Goal: Task Accomplishment & Management: Use online tool/utility

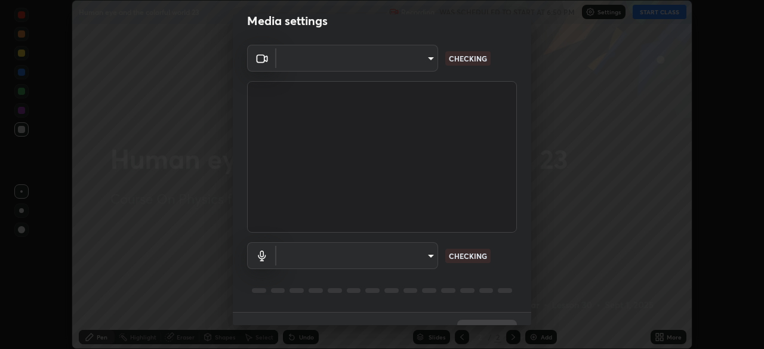
scroll to position [24, 0]
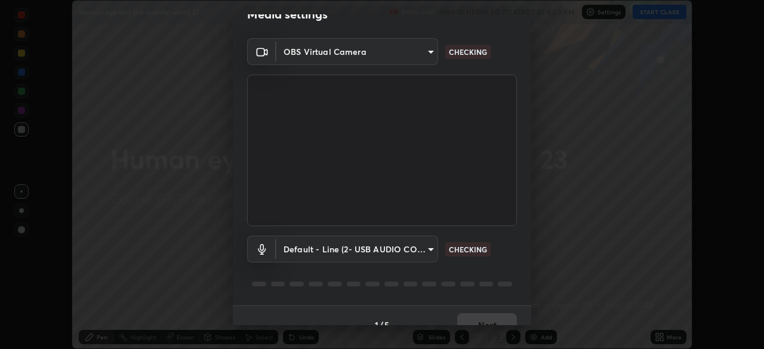
type input "e828e536804fa5ec44f09bab9f54175a8b6d317bb850f7280915d3359c97194d"
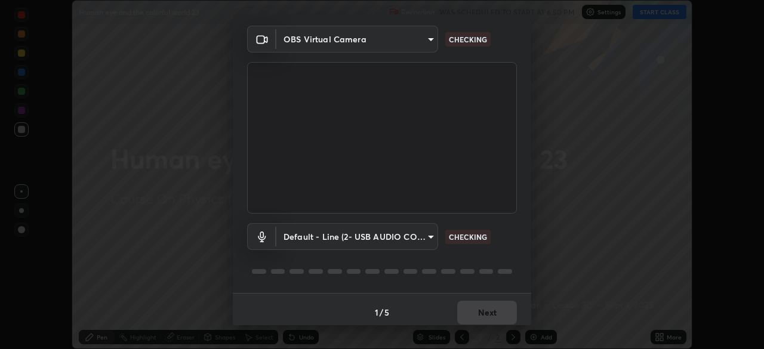
scroll to position [42, 0]
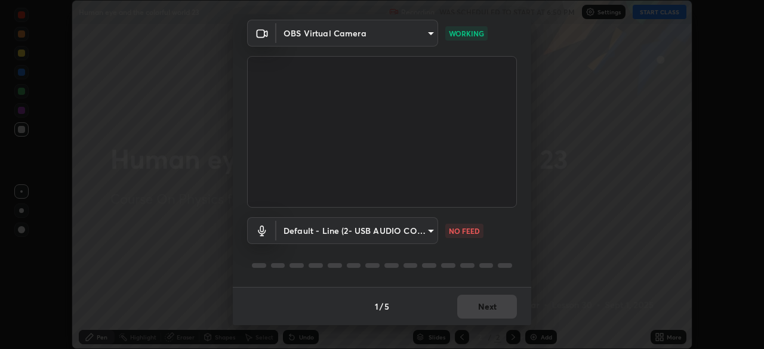
click at [420, 235] on body "Erase all Human eye and the colorful world 23 Recording WAS SCHEDULED TO START …" at bounding box center [382, 174] width 764 height 349
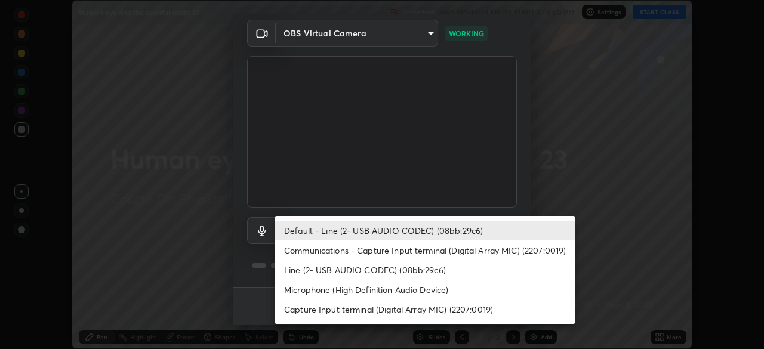
click at [401, 249] on li "Communications - Capture Input terminal (Digital Array MIC) (2207:0019)" at bounding box center [425, 251] width 301 height 20
type input "communications"
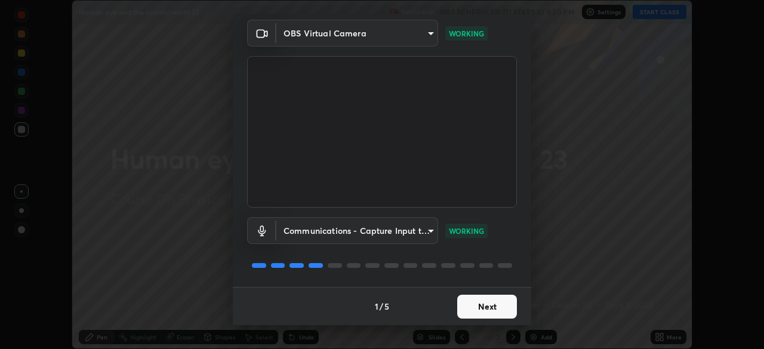
click at [472, 307] on button "Next" at bounding box center [487, 307] width 60 height 24
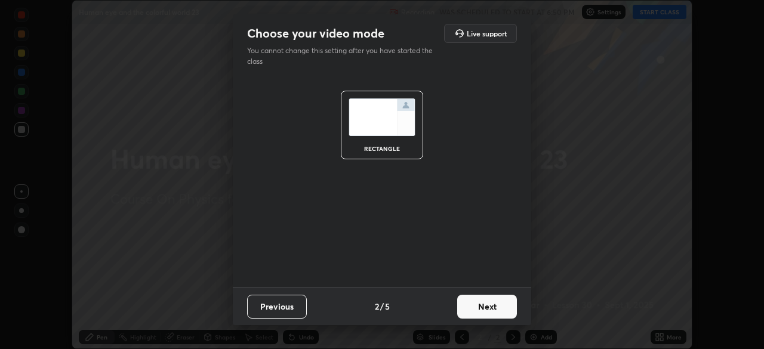
scroll to position [0, 0]
click at [481, 312] on button "Next" at bounding box center [487, 307] width 60 height 24
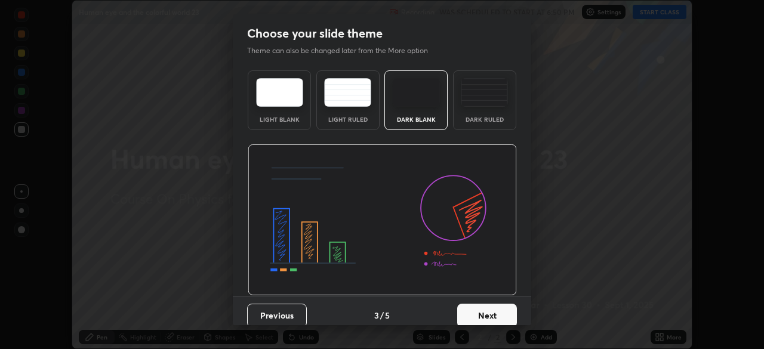
click at [486, 321] on button "Next" at bounding box center [487, 316] width 60 height 24
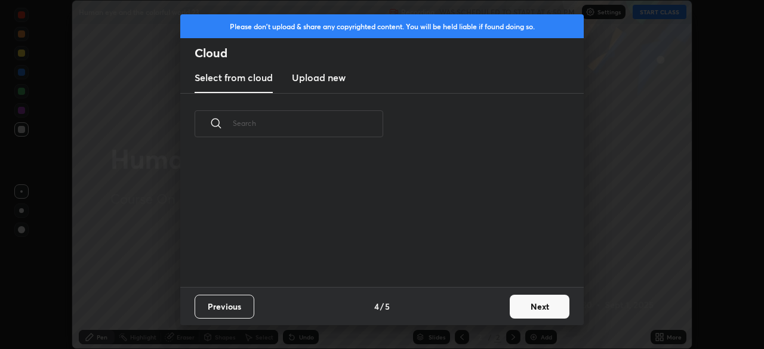
click at [533, 316] on button "Next" at bounding box center [540, 307] width 60 height 24
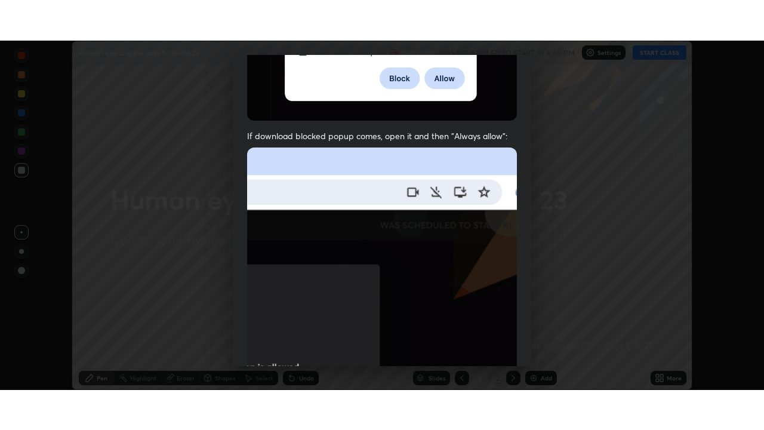
scroll to position [286, 0]
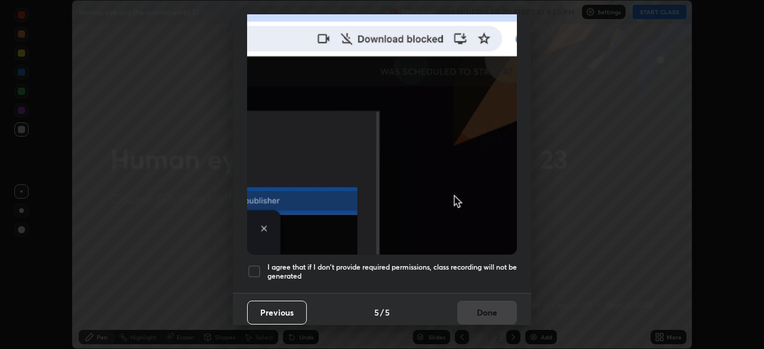
click at [256, 270] on div at bounding box center [254, 271] width 14 height 14
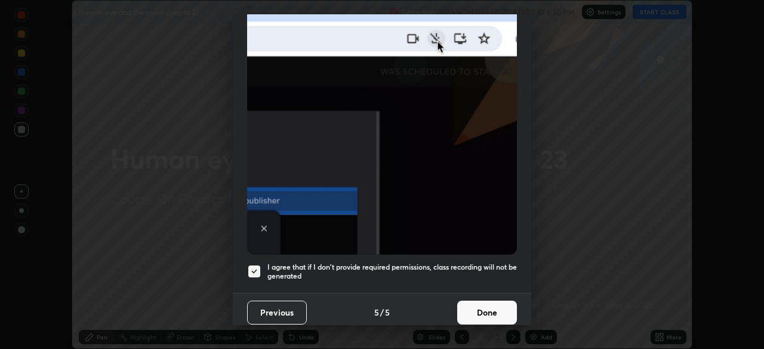
click at [488, 301] on button "Done" at bounding box center [487, 313] width 60 height 24
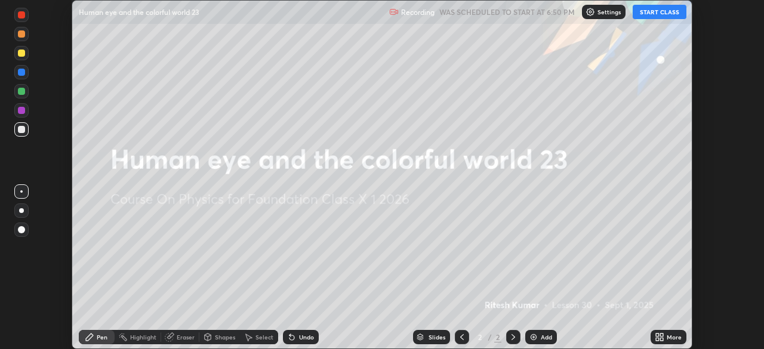
click at [657, 18] on button "START CLASS" at bounding box center [660, 12] width 54 height 14
click at [656, 335] on icon at bounding box center [657, 335] width 3 height 3
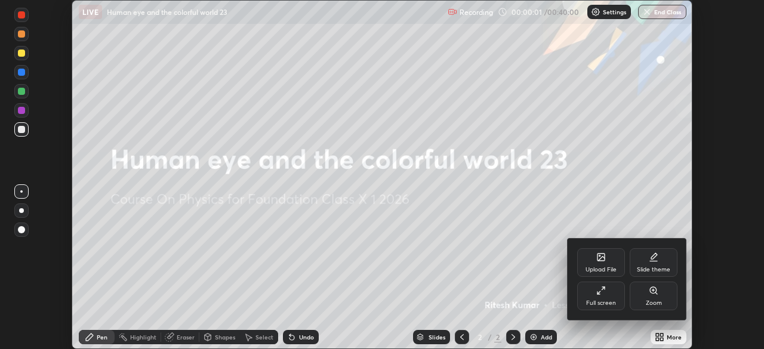
click at [603, 291] on icon at bounding box center [601, 291] width 10 height 10
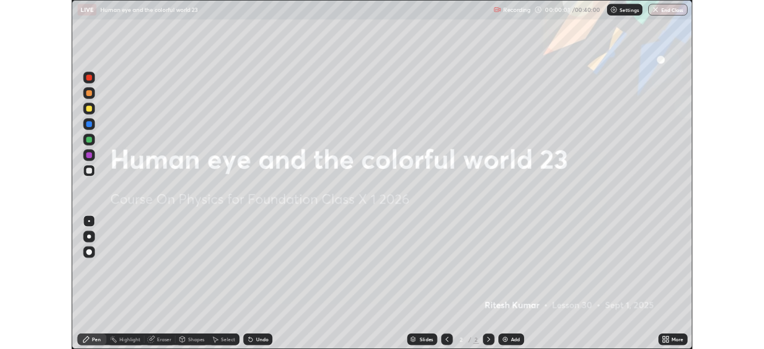
scroll to position [430, 764]
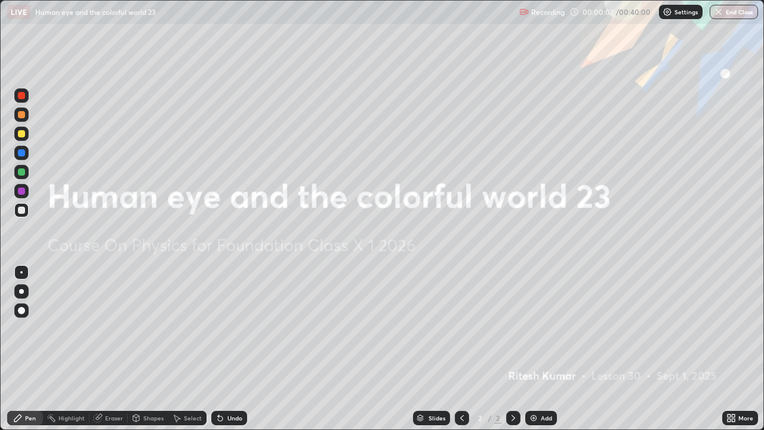
click at [531, 349] on img at bounding box center [534, 418] width 10 height 10
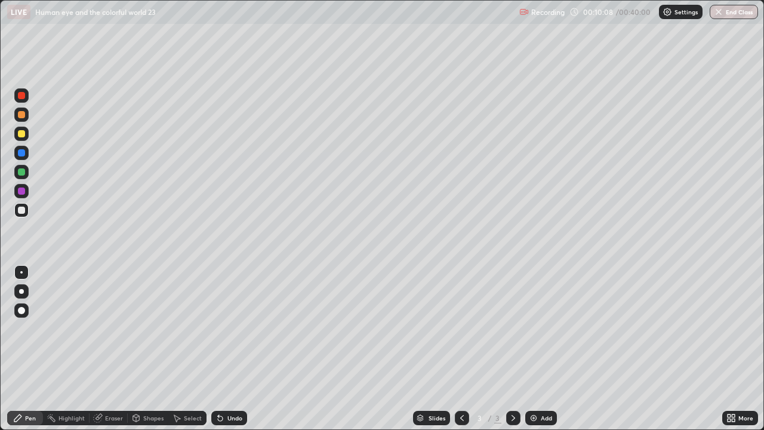
click at [534, 349] on img at bounding box center [534, 418] width 10 height 10
click at [21, 119] on div at bounding box center [21, 114] width 14 height 14
click at [22, 138] on div at bounding box center [21, 134] width 14 height 14
click at [20, 192] on div at bounding box center [21, 190] width 7 height 7
click at [533, 349] on img at bounding box center [534, 418] width 10 height 10
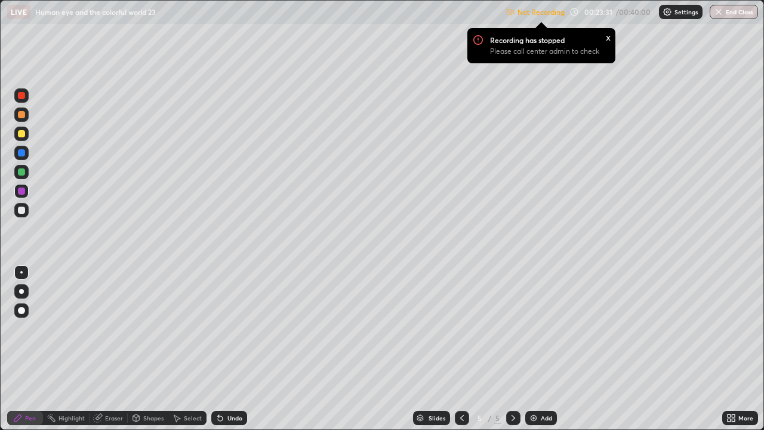
click at [734, 349] on icon at bounding box center [731, 418] width 10 height 10
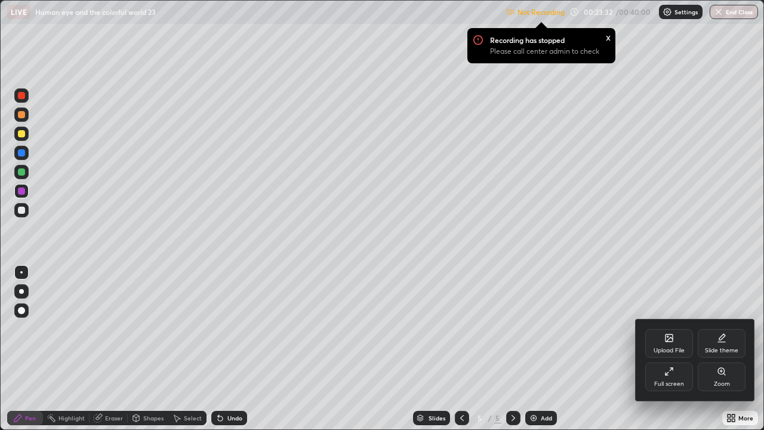
click at [672, 349] on icon at bounding box center [669, 372] width 10 height 10
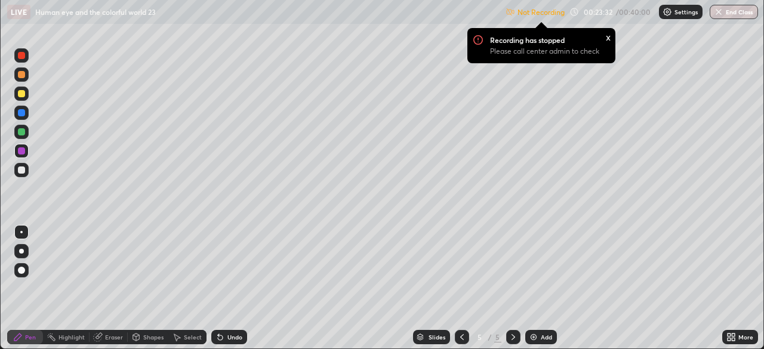
scroll to position [59344, 58929]
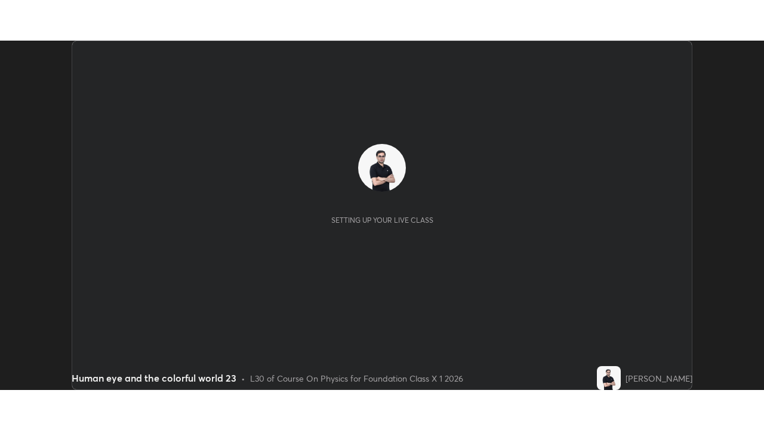
scroll to position [349, 764]
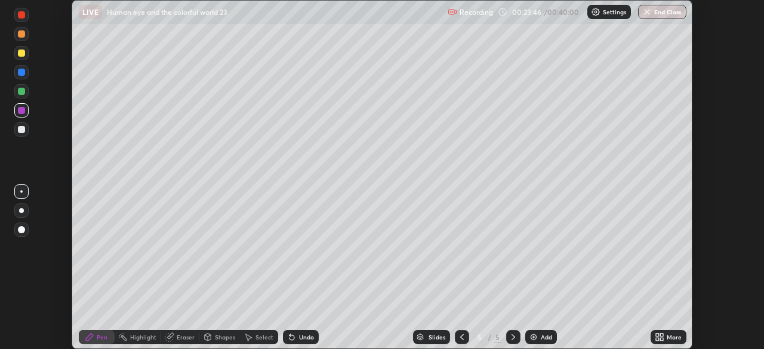
click at [661, 335] on icon at bounding box center [661, 335] width 3 height 3
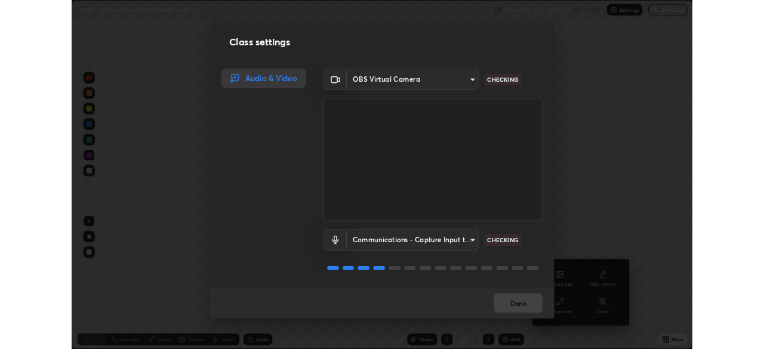
scroll to position [1, 0]
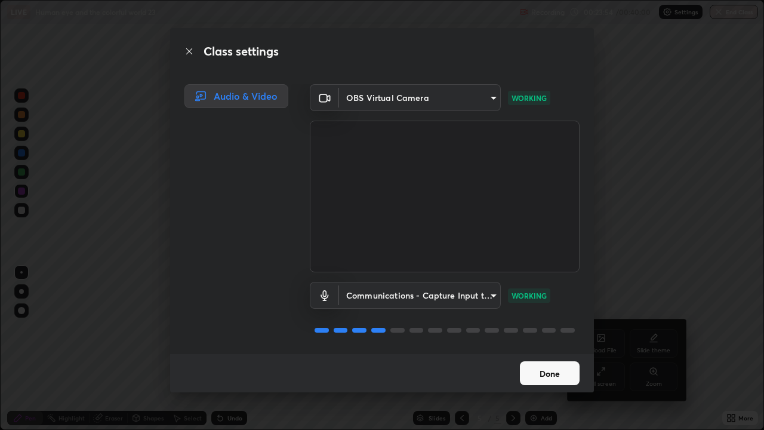
click at [552, 349] on button "Done" at bounding box center [550, 373] width 60 height 24
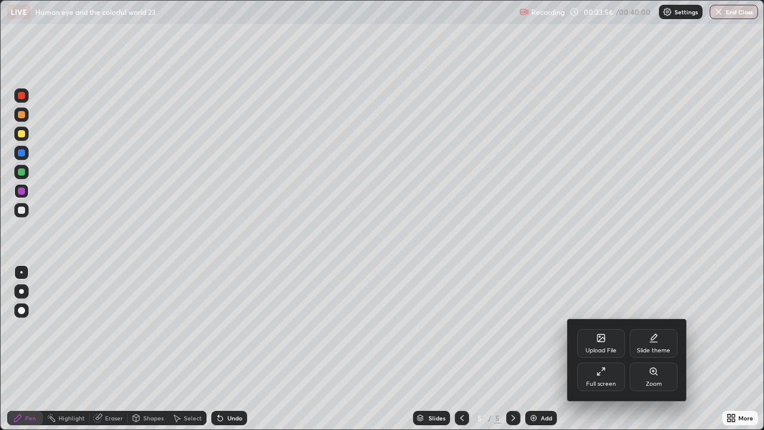
click at [603, 349] on icon at bounding box center [603, 369] width 3 height 3
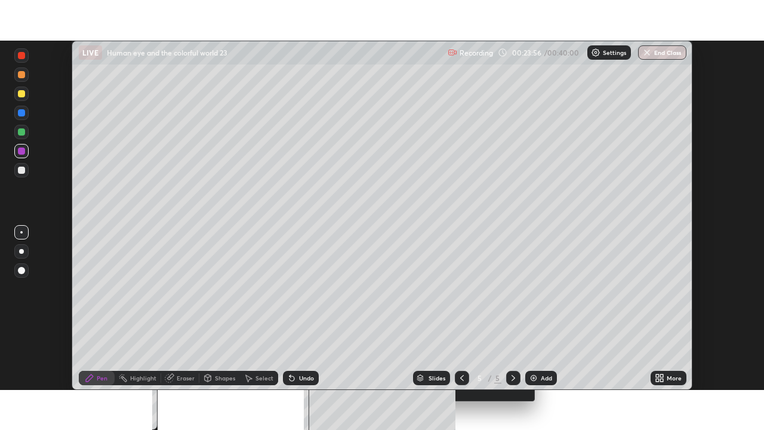
scroll to position [59344, 58929]
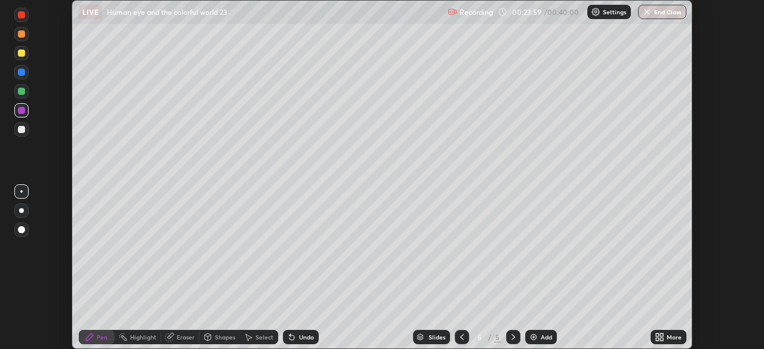
click at [660, 337] on icon at bounding box center [660, 337] width 10 height 10
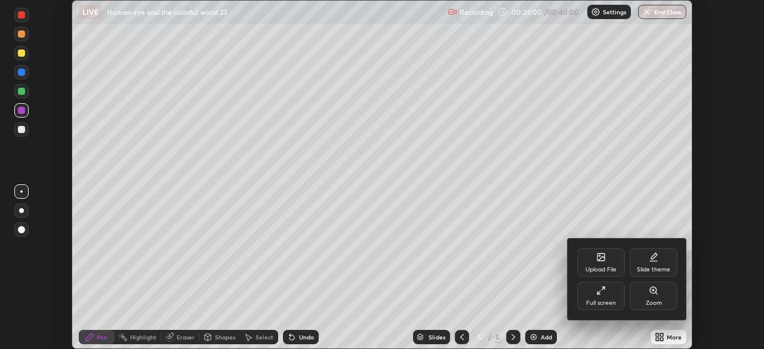
click at [602, 289] on icon at bounding box center [603, 288] width 3 height 3
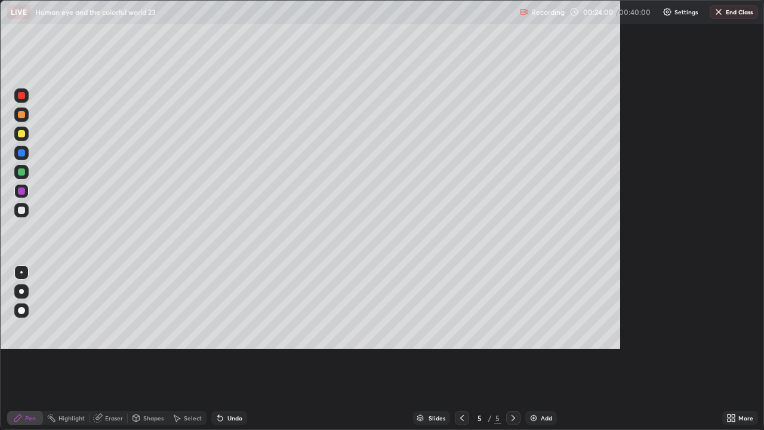
scroll to position [430, 764]
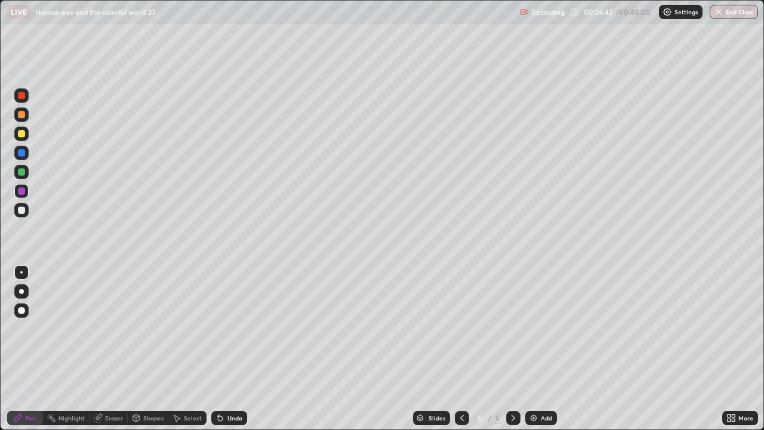
click at [529, 349] on img at bounding box center [534, 418] width 10 height 10
click at [21, 133] on div at bounding box center [21, 133] width 7 height 7
click at [536, 349] on img at bounding box center [534, 418] width 10 height 10
click at [22, 115] on div at bounding box center [21, 114] width 7 height 7
click at [23, 136] on div at bounding box center [21, 133] width 7 height 7
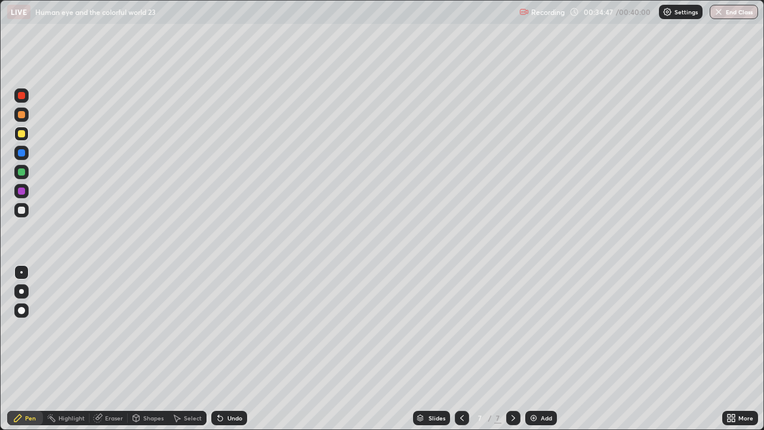
click at [21, 172] on div at bounding box center [21, 171] width 7 height 7
click at [729, 14] on button "End Class" at bounding box center [734, 12] width 47 height 14
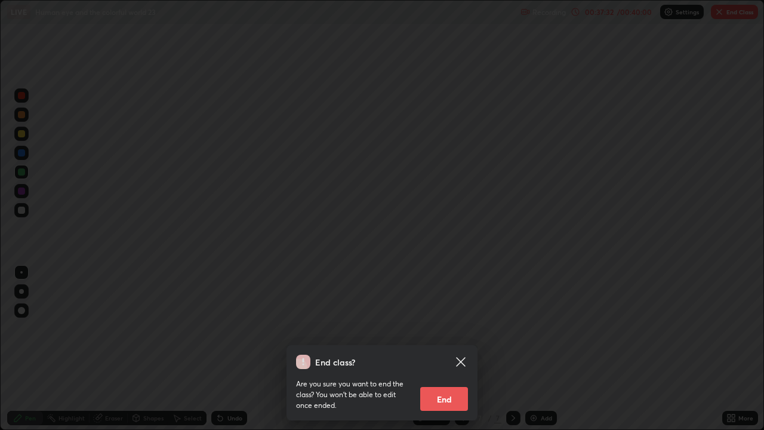
click at [452, 349] on button "End" at bounding box center [444, 399] width 48 height 24
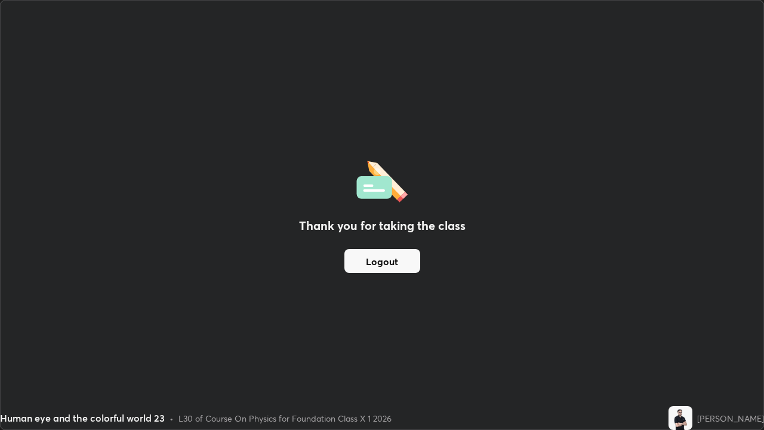
click at [407, 252] on button "Logout" at bounding box center [382, 261] width 76 height 24
